Goal: Information Seeking & Learning: Check status

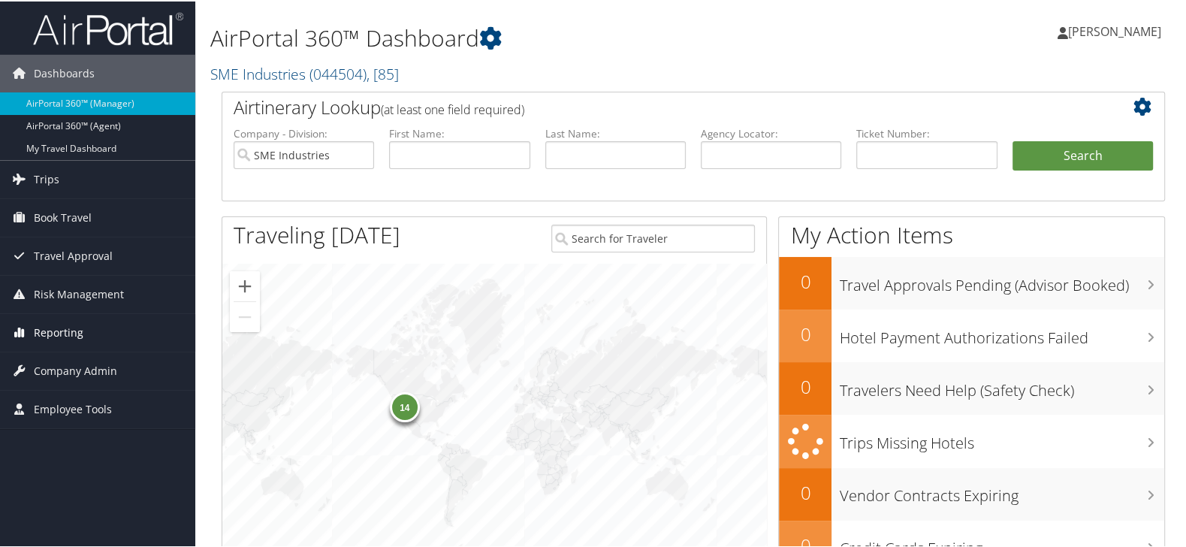
click at [76, 327] on span "Reporting" at bounding box center [59, 331] width 50 height 38
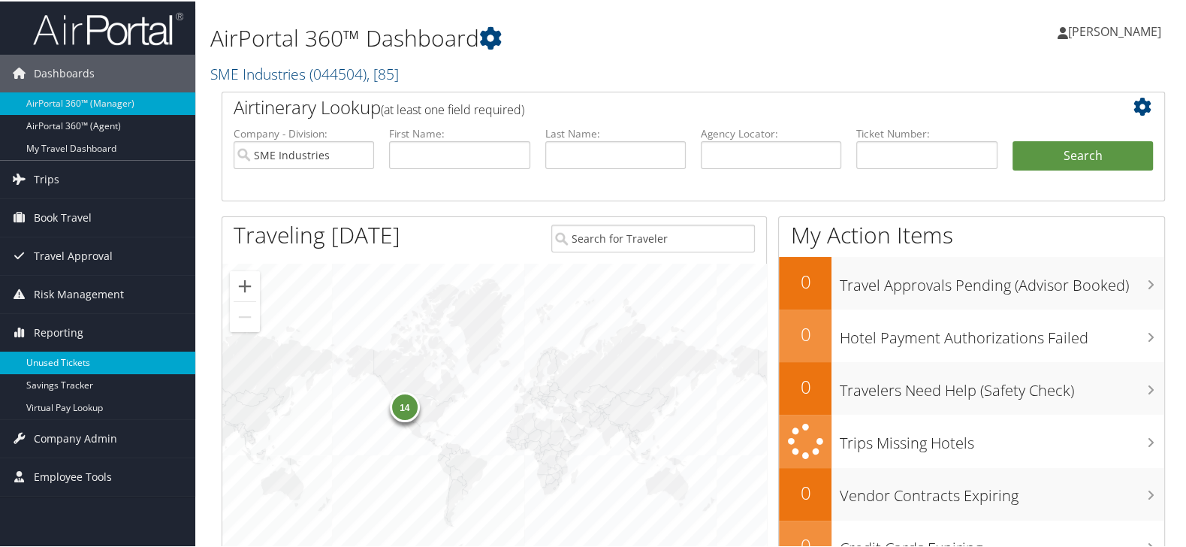
click at [77, 360] on link "Unused Tickets" at bounding box center [97, 361] width 195 height 23
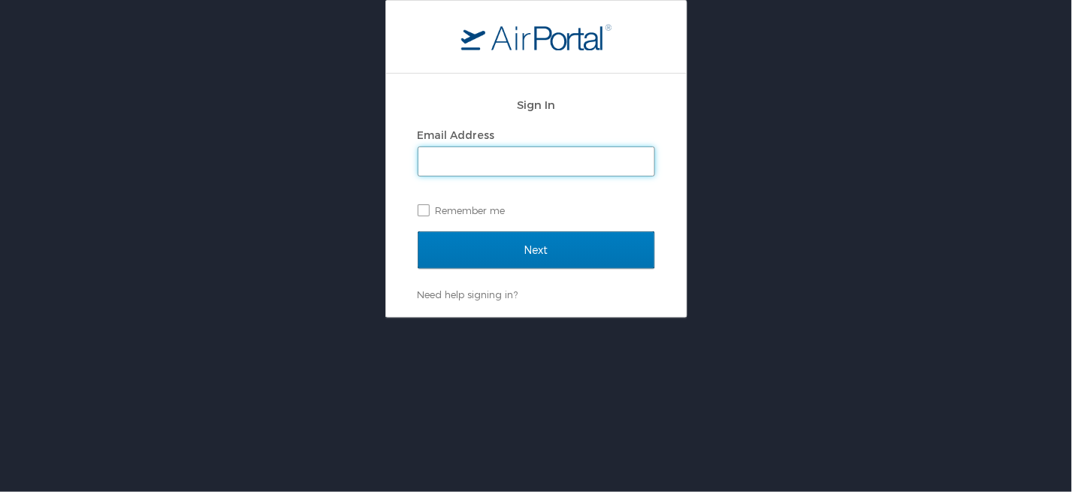
click at [602, 163] on input "Email Address" at bounding box center [536, 161] width 236 height 29
type input "karina.alvarado@cbtravel.com"
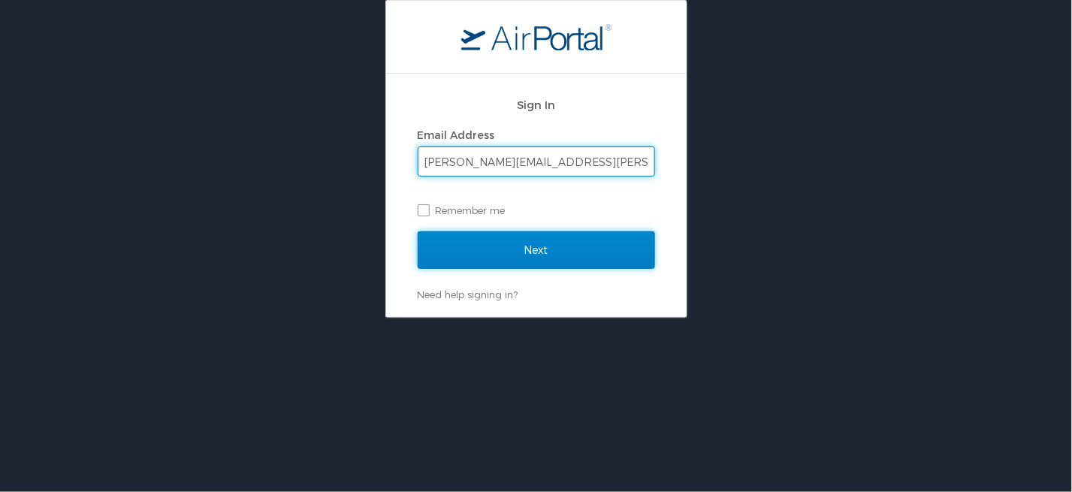
click at [508, 247] on input "Next" at bounding box center [536, 250] width 237 height 38
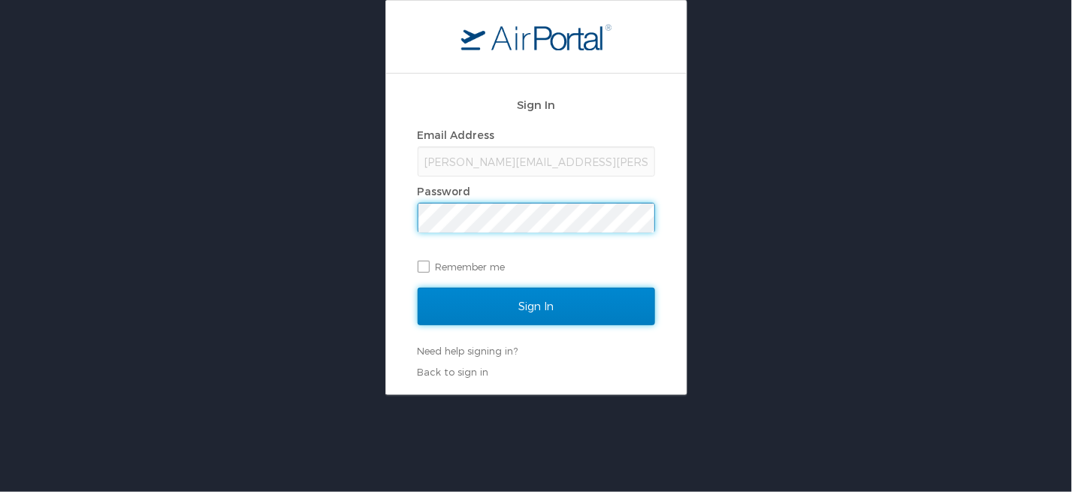
click at [502, 300] on input "Sign In" at bounding box center [536, 307] width 237 height 38
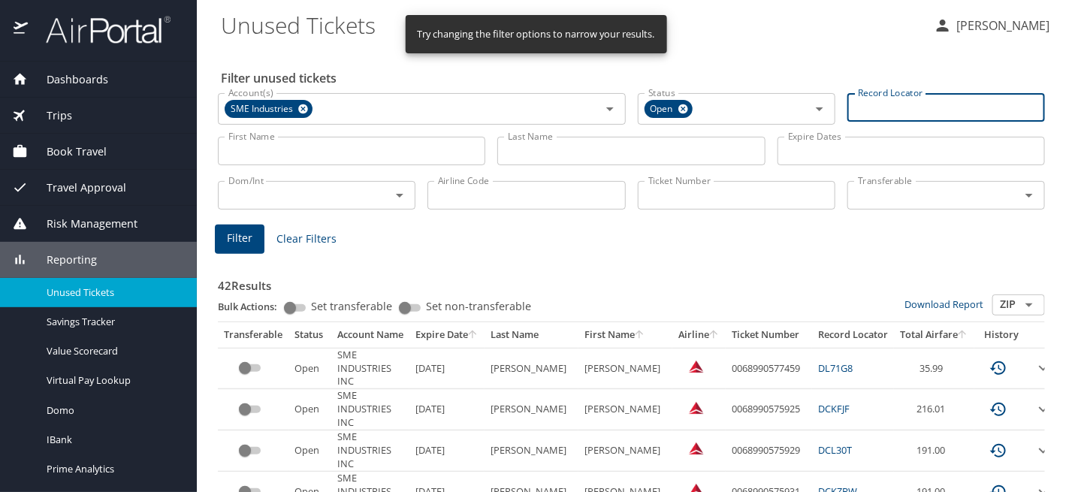
click at [867, 113] on input "Record Locator" at bounding box center [946, 107] width 198 height 29
paste input "D9YWBP"
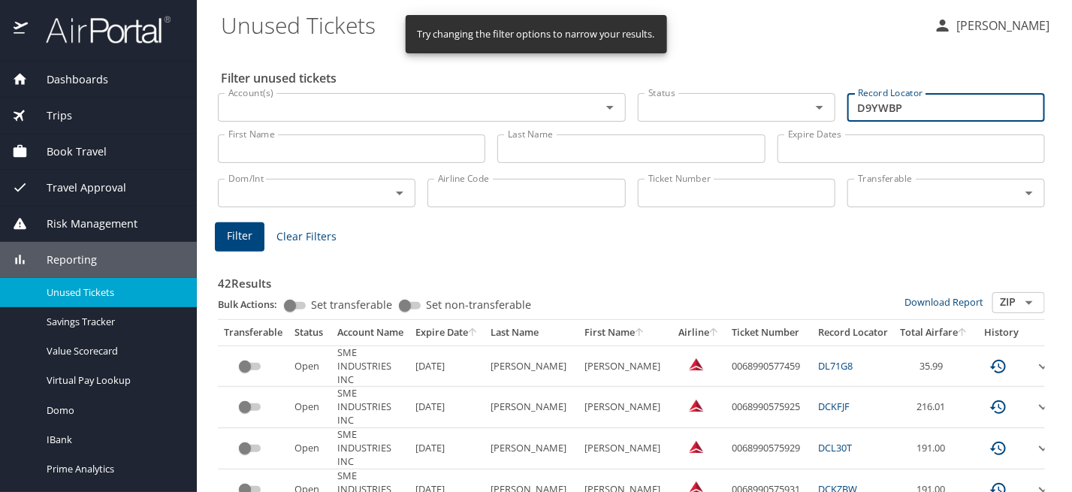
type input "D9YWBP"
click at [234, 238] on span "Filter" at bounding box center [240, 236] width 26 height 19
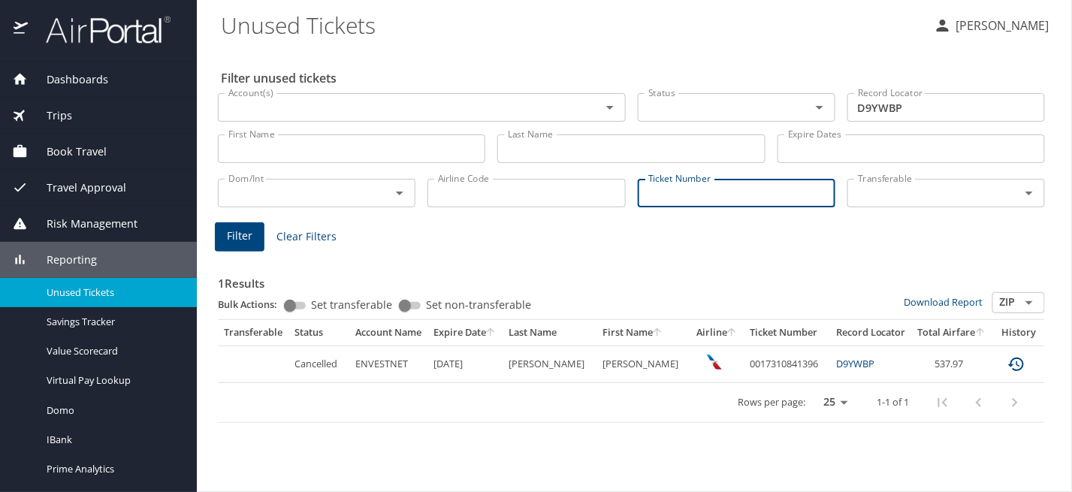
click at [662, 203] on input "Ticket Number" at bounding box center [737, 193] width 198 height 29
paste input "0017310841396"
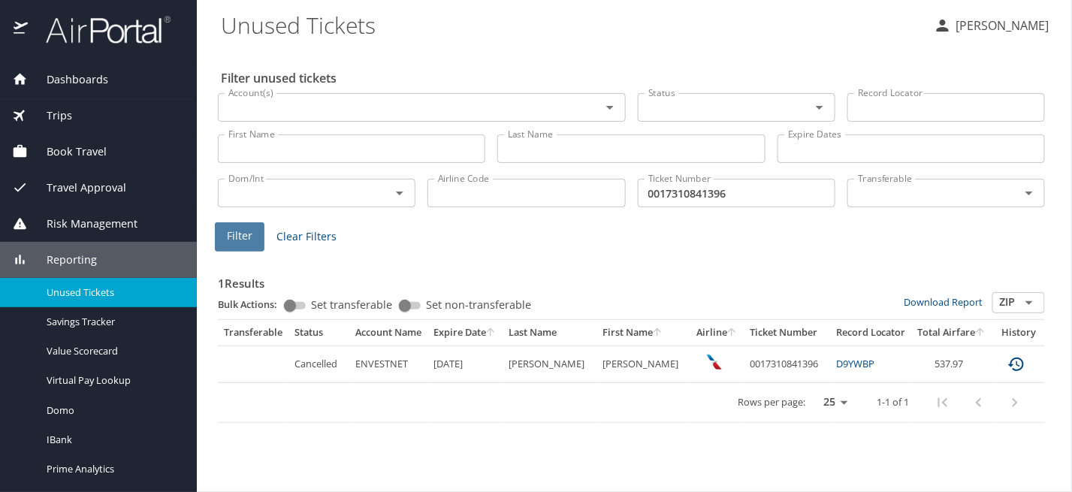
click at [234, 238] on span "Filter" at bounding box center [240, 236] width 26 height 19
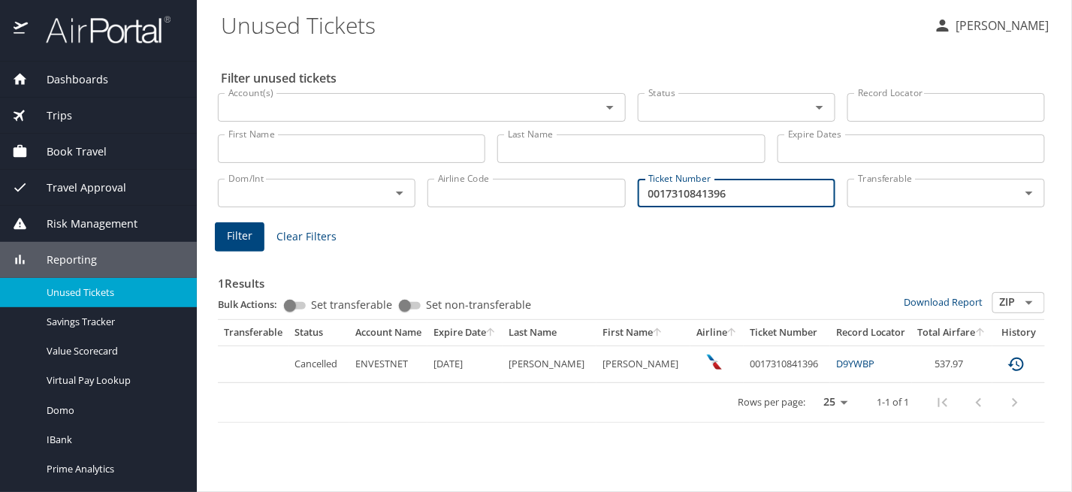
drag, startPoint x: 759, startPoint y: 189, endPoint x: 584, endPoint y: 213, distance: 176.6
click at [584, 213] on div "Dom/Int Dom/Int Airline Code Airline Code Ticket Number 0017310841396 Ticket Nu…" at bounding box center [631, 192] width 839 height 50
paste input "495"
type input "0017310841495"
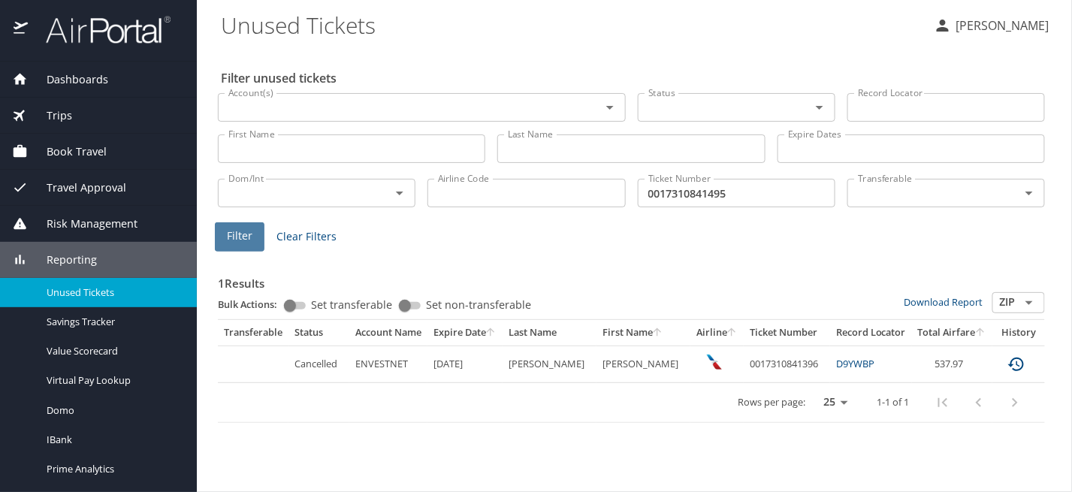
click at [242, 237] on span "Filter" at bounding box center [240, 236] width 26 height 19
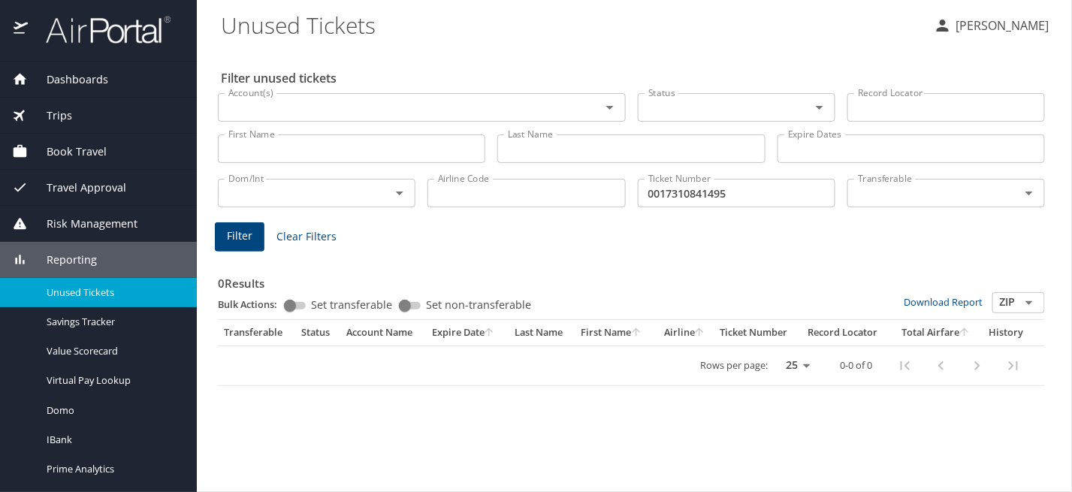
click at [889, 108] on input "Record Locator" at bounding box center [946, 107] width 198 height 29
paste input "D9YWBP"
type input "D9YWBP"
click at [229, 249] on button "Filter" at bounding box center [240, 236] width 50 height 29
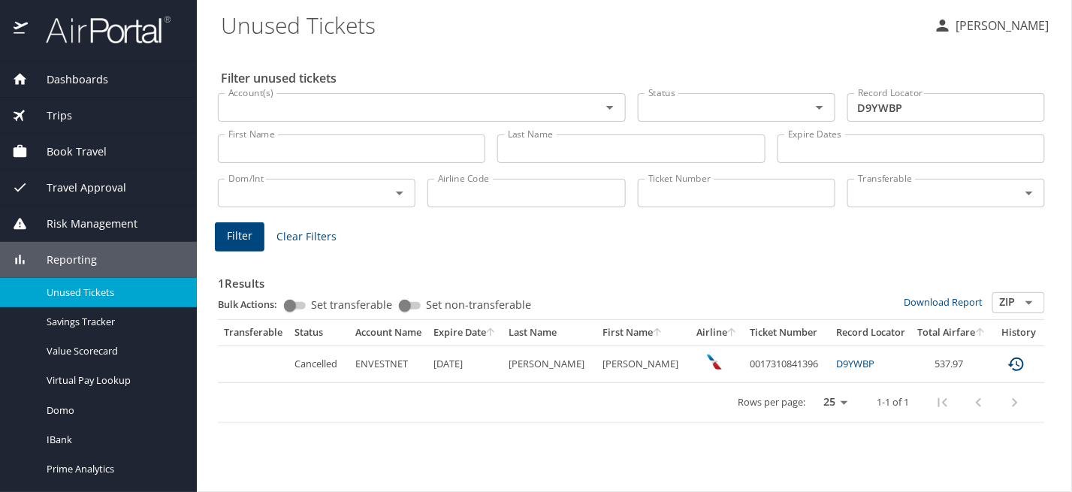
click at [836, 363] on link "D9YWBP" at bounding box center [855, 364] width 38 height 14
click at [57, 106] on div "Trips" at bounding box center [98, 116] width 197 height 36
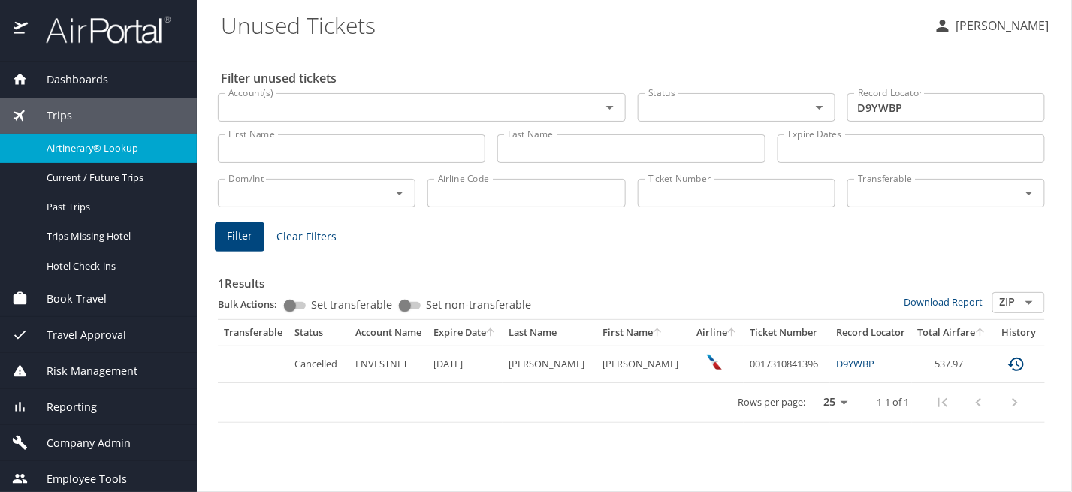
click at [61, 144] on span "Airtinerary® Lookup" at bounding box center [113, 148] width 132 height 14
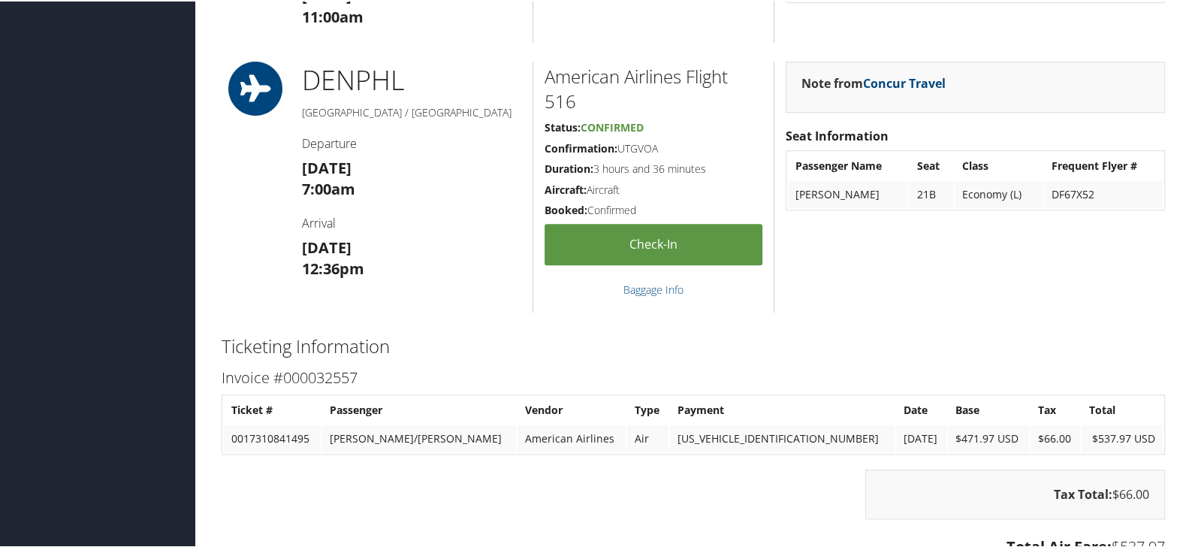
scroll to position [1383, 0]
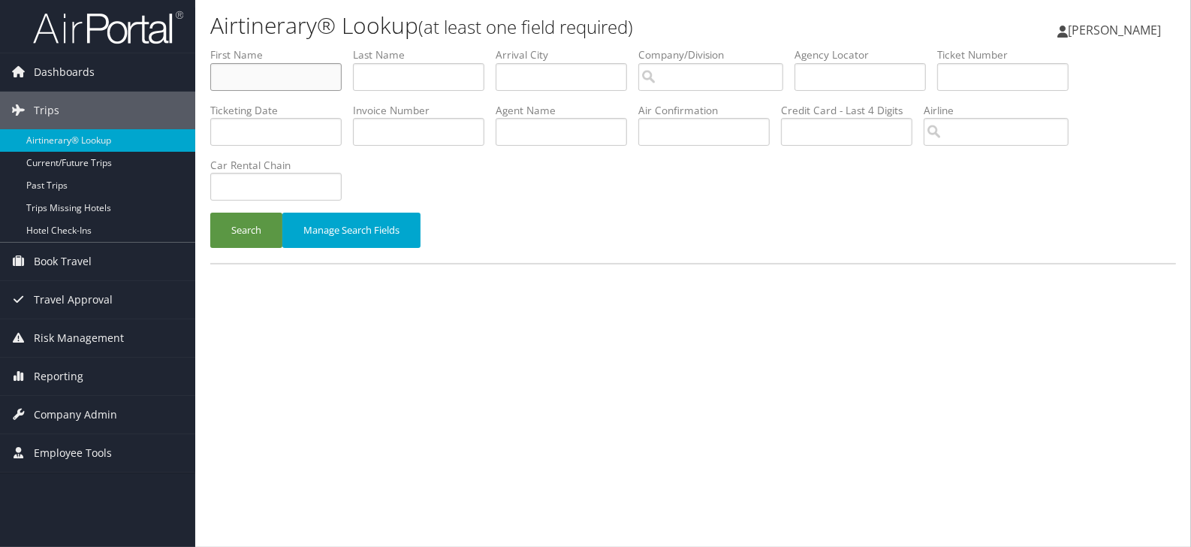
click at [303, 89] on input "text" at bounding box center [275, 77] width 131 height 28
type input "nicholas"
type input "penrose"
click at [273, 240] on button "Search" at bounding box center [246, 230] width 72 height 35
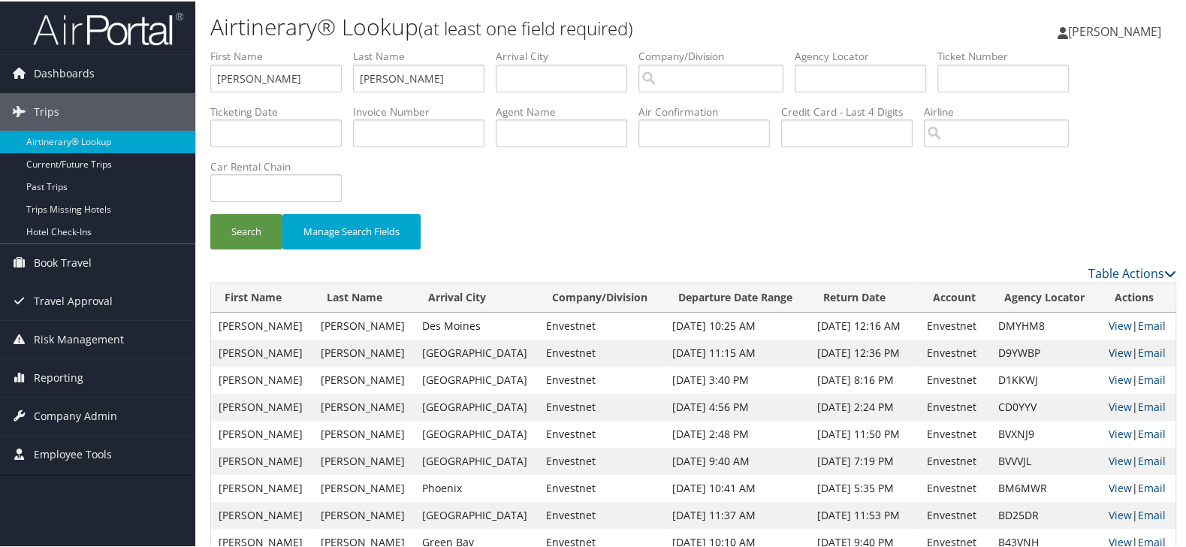
click at [1108, 351] on link "View" at bounding box center [1119, 351] width 23 height 14
click at [999, 348] on td "D9YWBP" at bounding box center [1046, 351] width 110 height 27
copy td "D9YWBP"
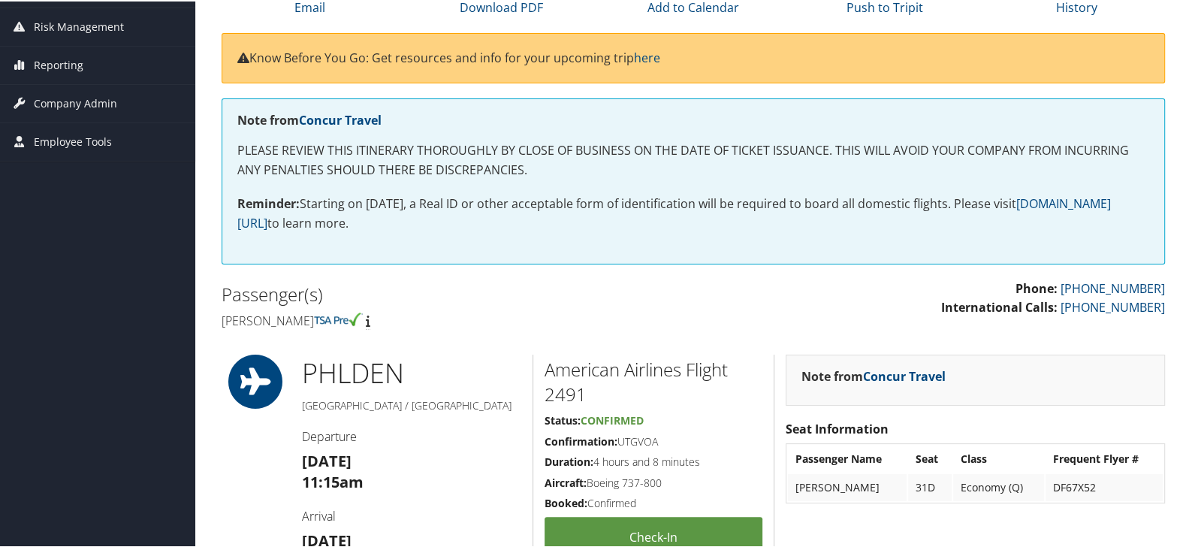
scroll to position [83, 0]
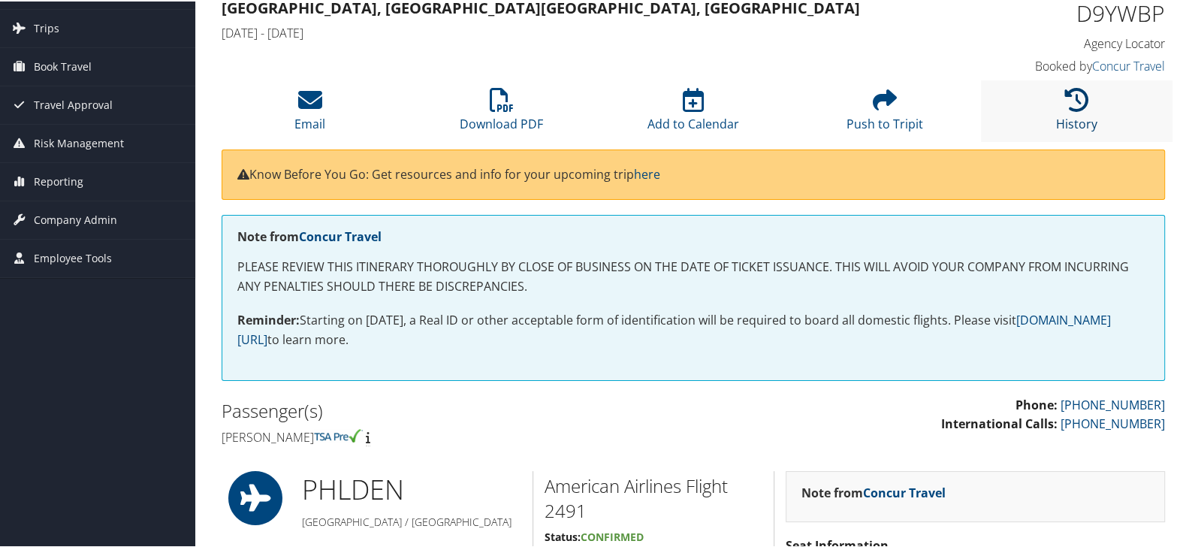
click at [1082, 99] on icon at bounding box center [1076, 98] width 24 height 24
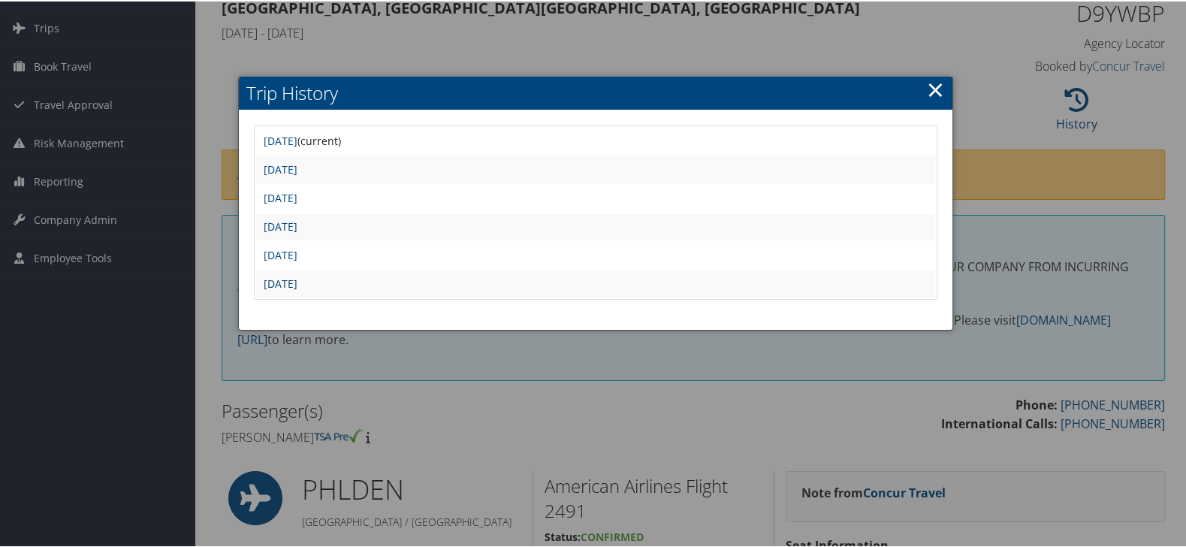
click at [297, 279] on link "[DATE]" at bounding box center [281, 282] width 34 height 14
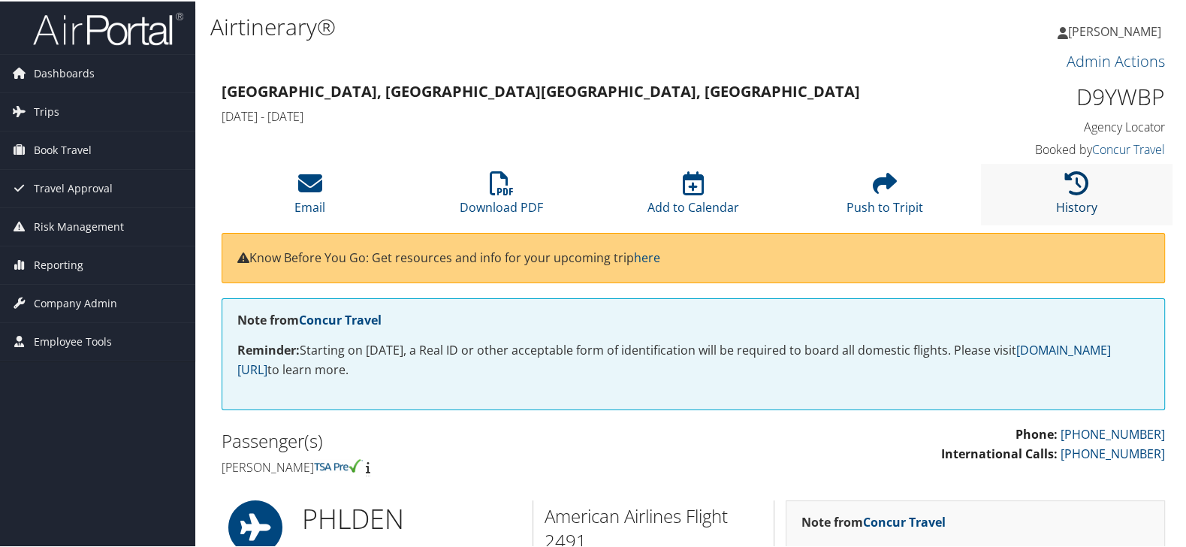
click at [1064, 185] on icon at bounding box center [1076, 182] width 24 height 24
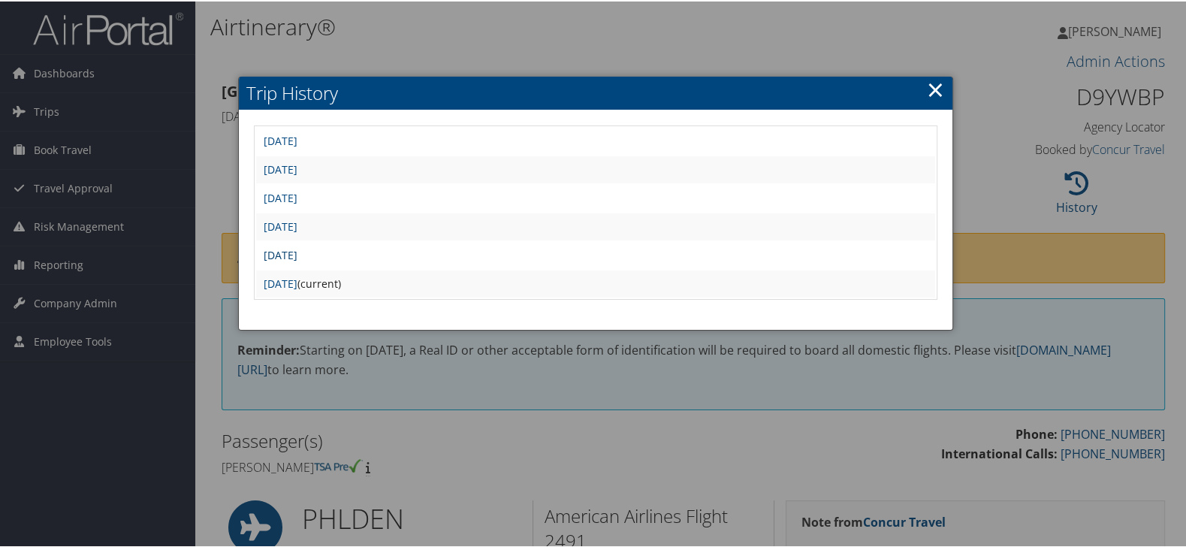
click at [297, 248] on link "[DATE]" at bounding box center [281, 253] width 34 height 14
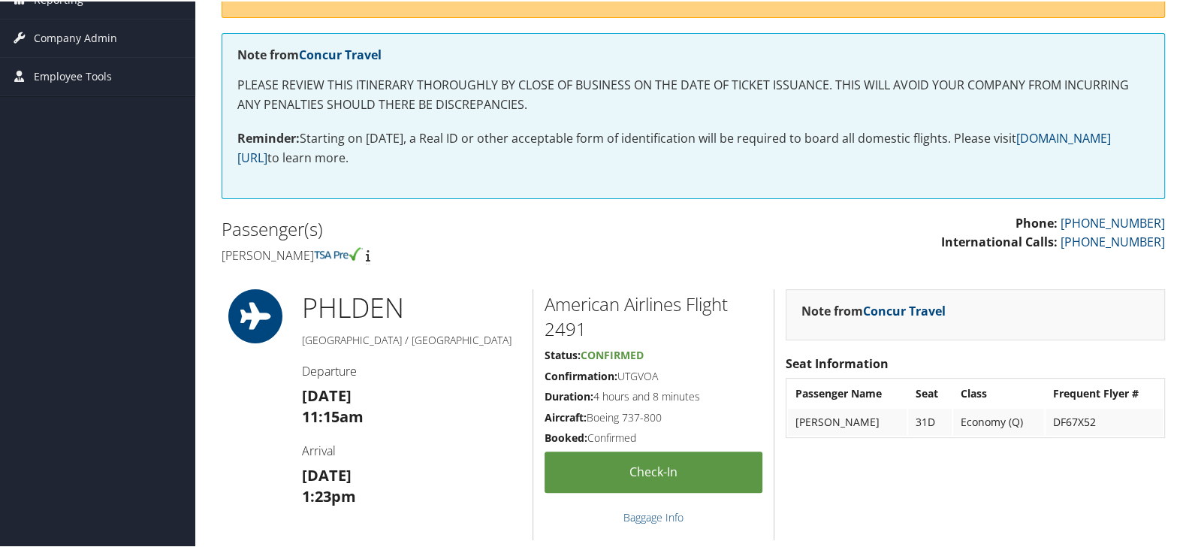
scroll to position [83, 0]
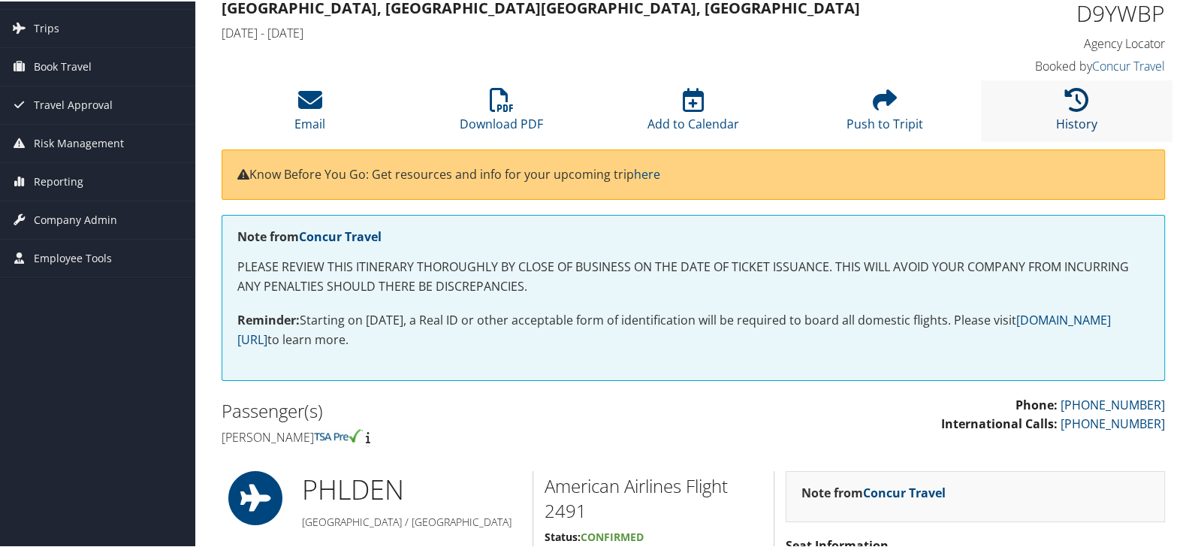
click at [1072, 91] on icon at bounding box center [1076, 98] width 24 height 24
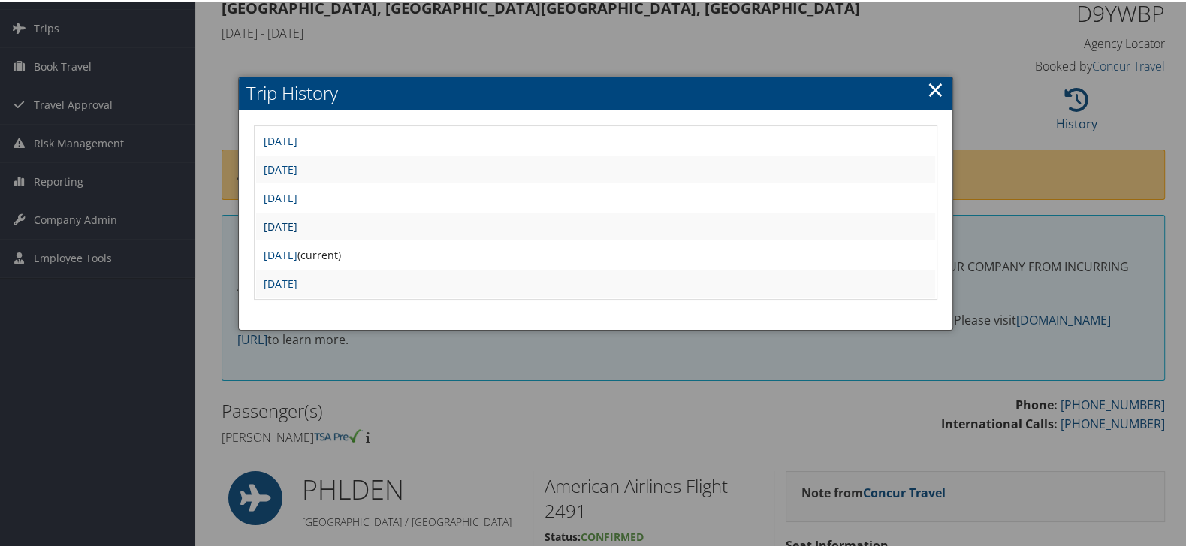
click at [297, 220] on link "Thu Sep 4 09:15:31 MDT 2025" at bounding box center [281, 225] width 34 height 14
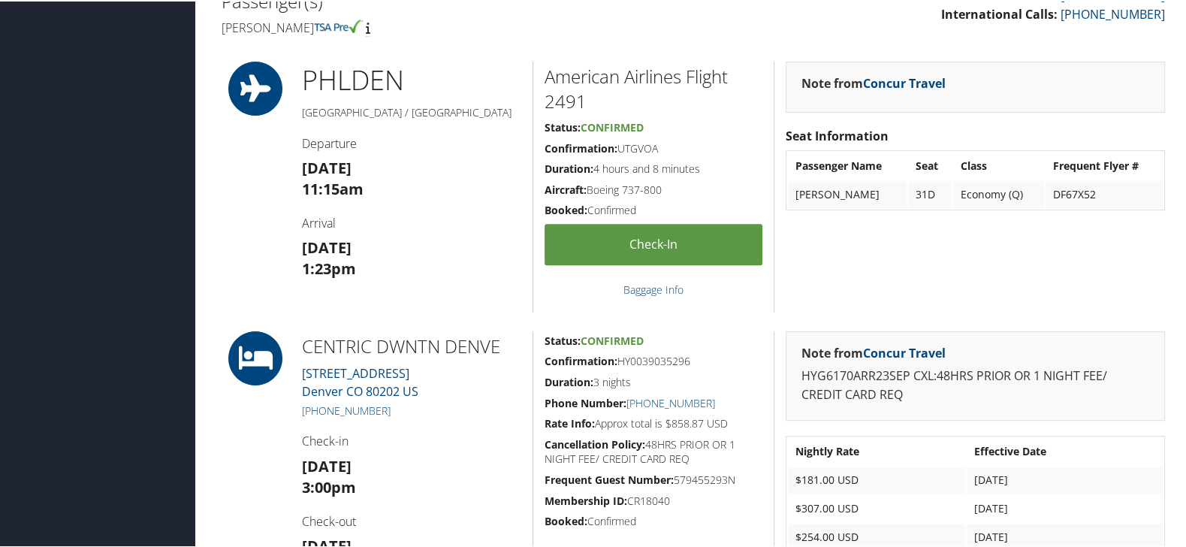
scroll to position [333, 0]
